Goal: Find contact information: Find contact information

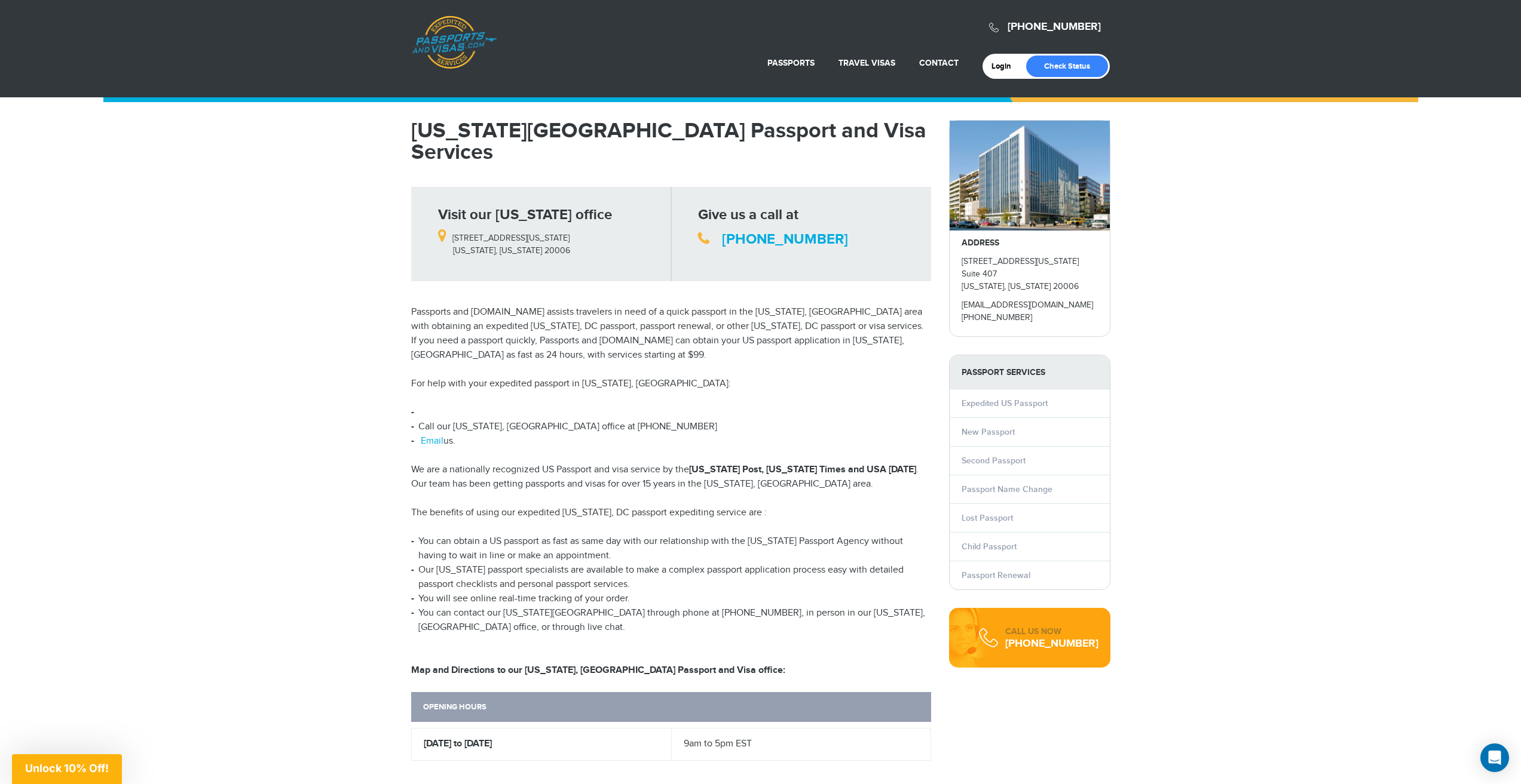
drag, startPoint x: 410, startPoint y: 521, endPoint x: 611, endPoint y: 529, distance: 201.2
click at [611, 529] on div "[US_STATE][GEOGRAPHIC_DATA] Passport and Visa Services Visit our [US_STATE] off…" at bounding box center [670, 601] width 537 height 963
click at [690, 563] on li "Our [US_STATE] passport specialists are available to make a complex passport ap…" at bounding box center [671, 577] width 520 height 29
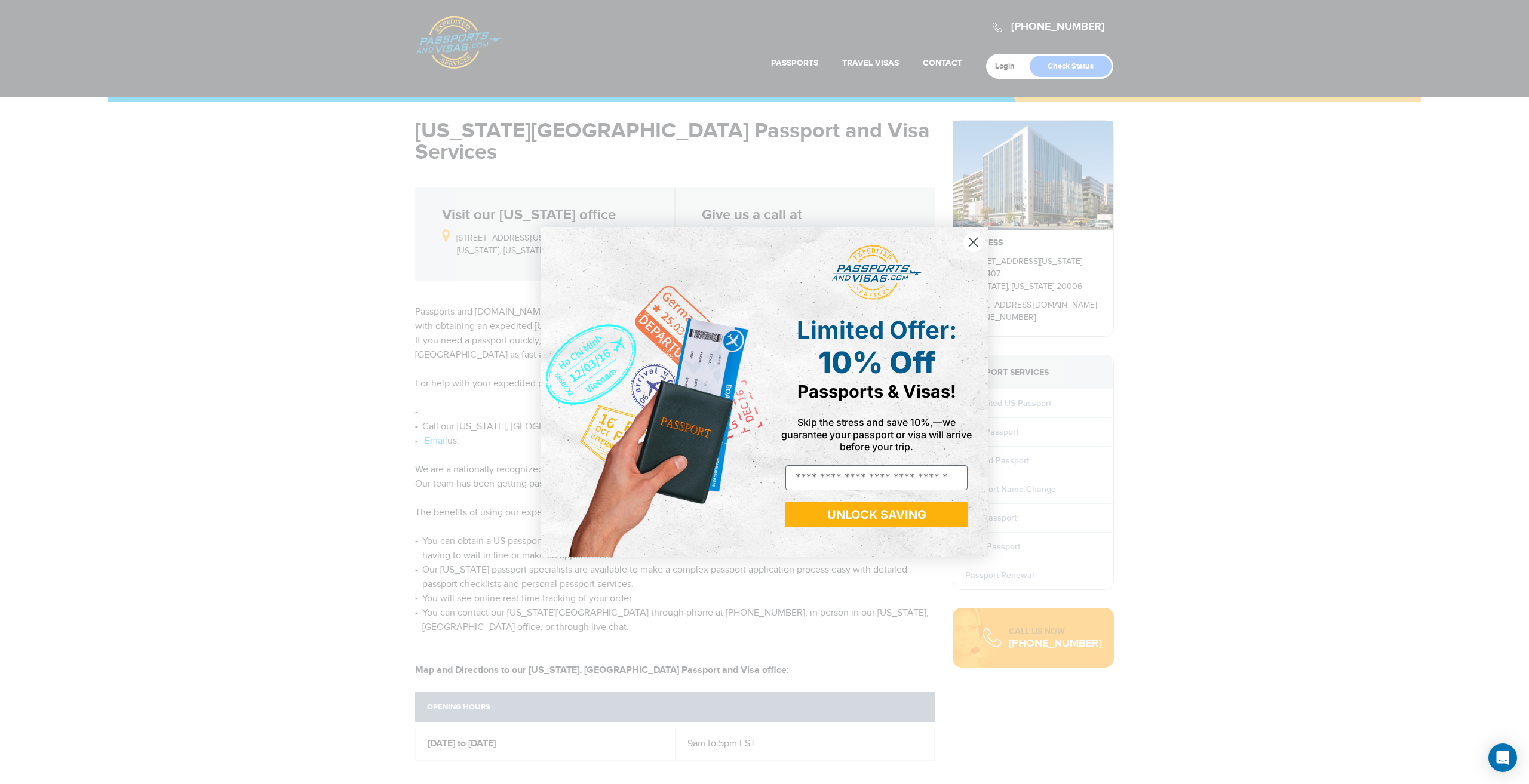
drag, startPoint x: 676, startPoint y: 560, endPoint x: 434, endPoint y: 547, distance: 242.3
click at [434, 547] on body "[PHONE_NUMBER] Passports & [DOMAIN_NAME] Login Check Status Passports Passport …" at bounding box center [764, 392] width 1529 height 784
click at [976, 240] on circle "Close dialog" at bounding box center [973, 241] width 19 height 19
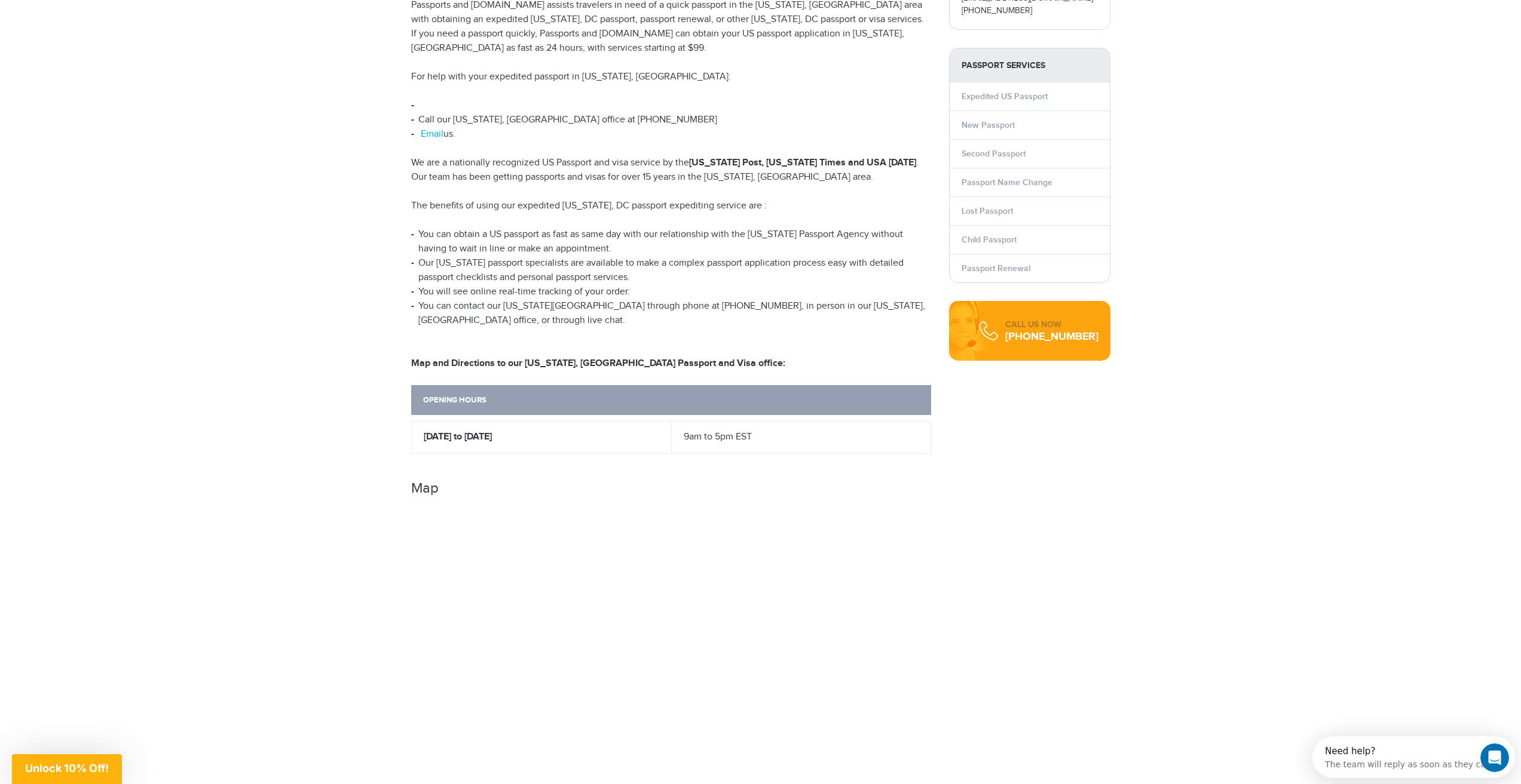
scroll to position [89, 0]
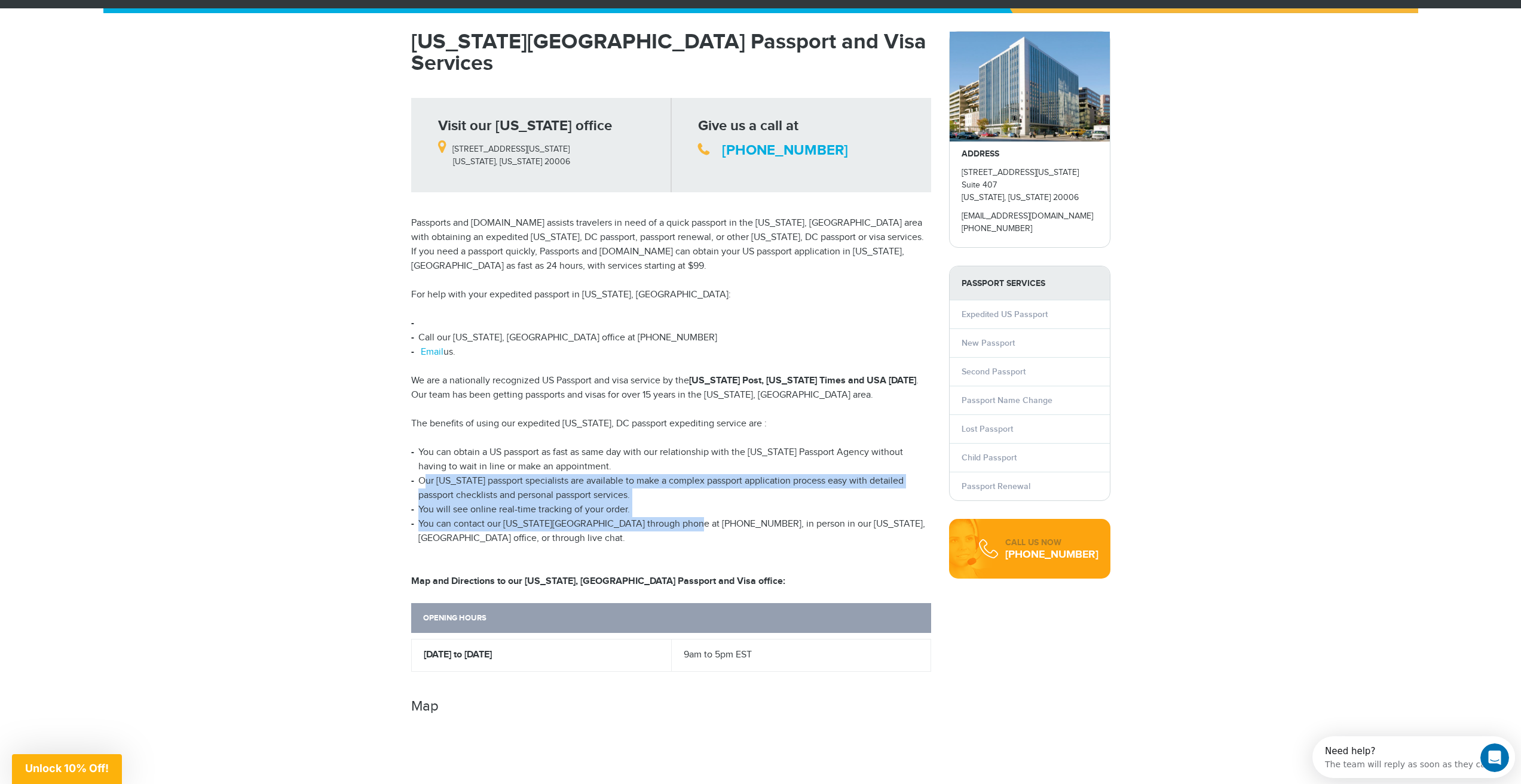
drag, startPoint x: 671, startPoint y: 509, endPoint x: 419, endPoint y: 459, distance: 256.9
click at [419, 459] on ul "You can obtain a US passport as fast as same day with our relationship with the…" at bounding box center [671, 496] width 520 height 100
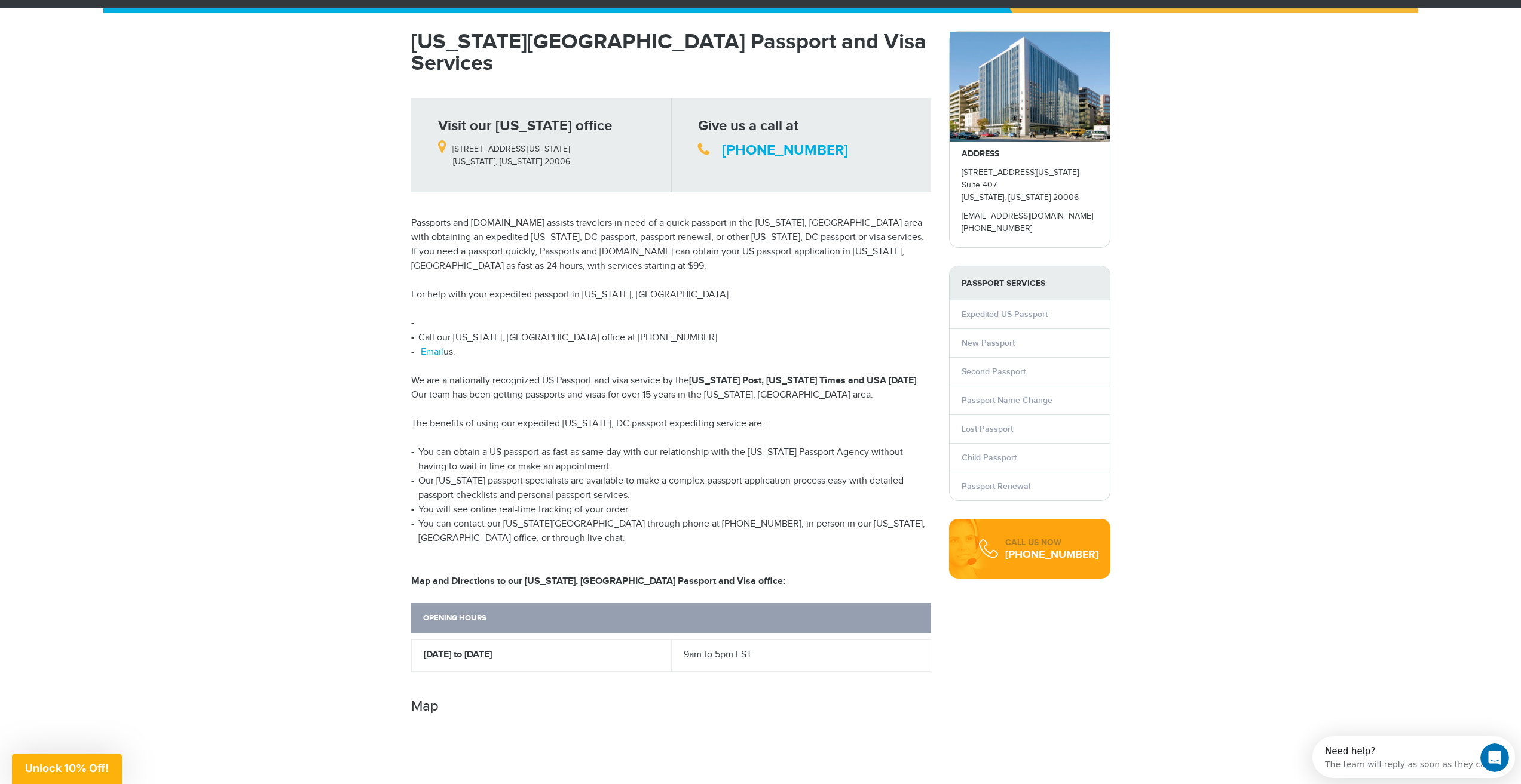
click at [525, 522] on li "You can contact our [US_STATE][GEOGRAPHIC_DATA] through phone at [PHONE_NUMBER]…" at bounding box center [671, 531] width 520 height 29
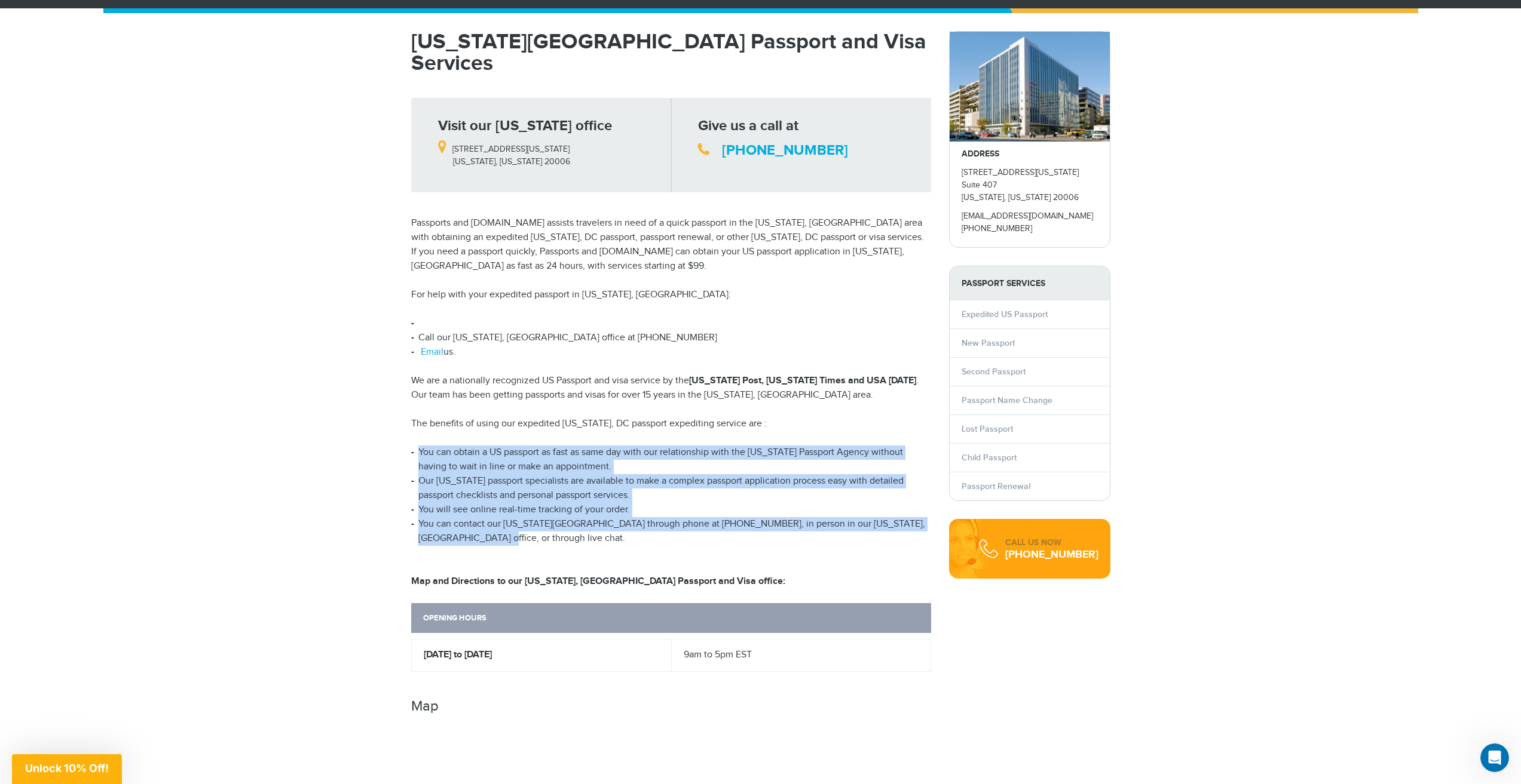
drag, startPoint x: 473, startPoint y: 519, endPoint x: 404, endPoint y: 432, distance: 111.0
click at [404, 432] on div "[US_STATE][GEOGRAPHIC_DATA] Passport and Visa Services Visit our [US_STATE] off…" at bounding box center [670, 512] width 537 height 963
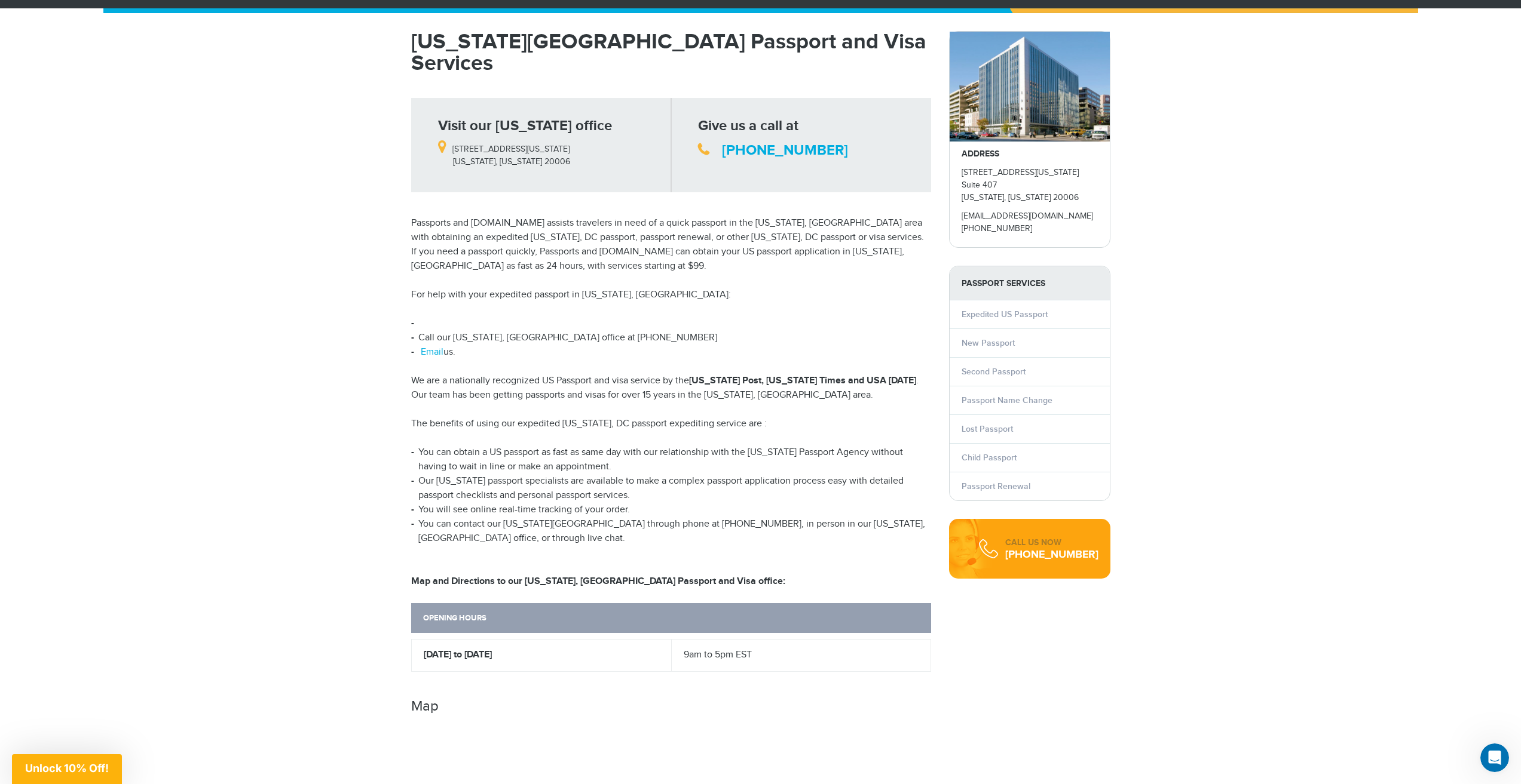
click at [661, 560] on p "Map and Directions to our [US_STATE], [GEOGRAPHIC_DATA] Passport and Visa offic…" at bounding box center [671, 574] width 520 height 29
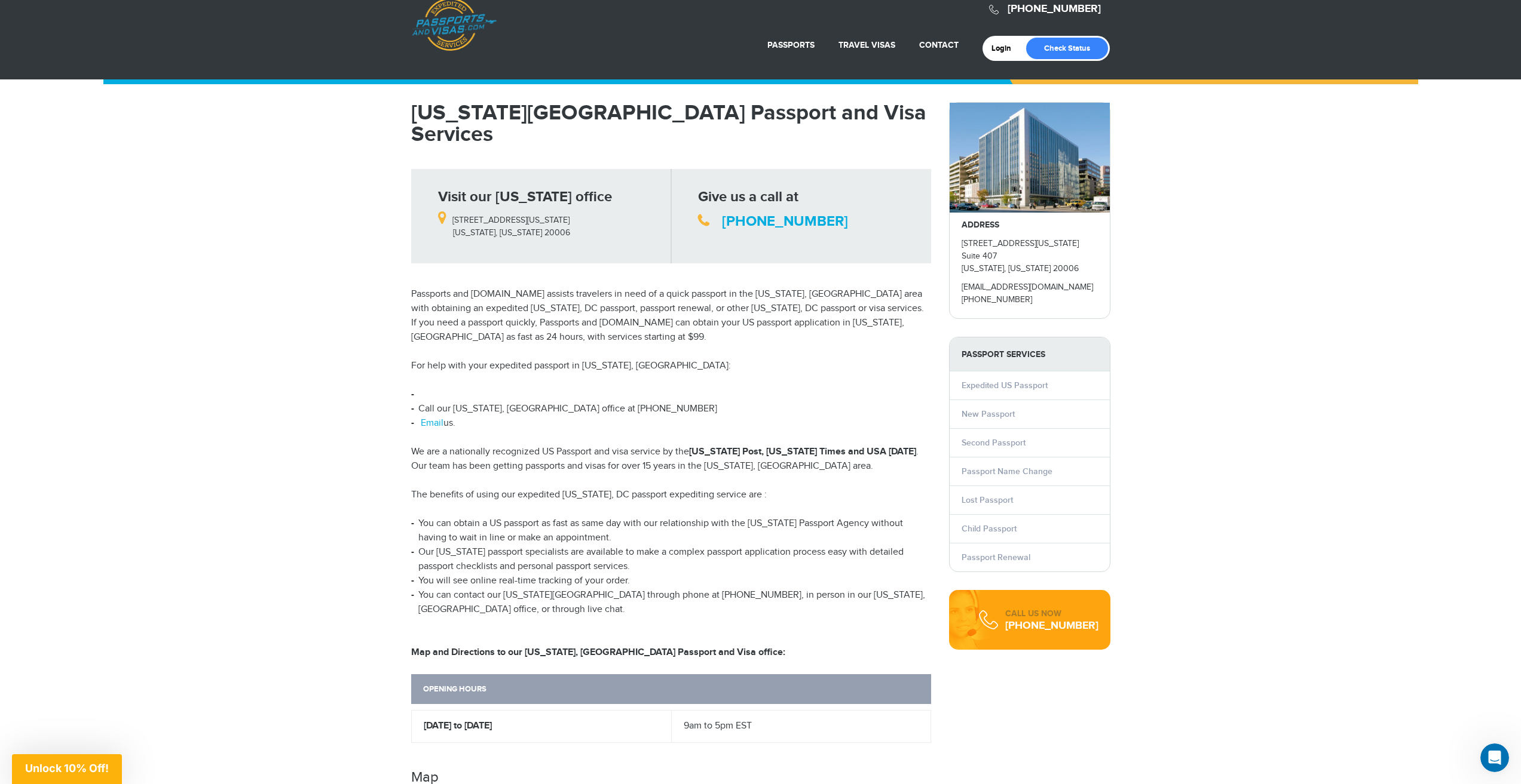
scroll to position [0, 0]
